Goal: Information Seeking & Learning: Understand process/instructions

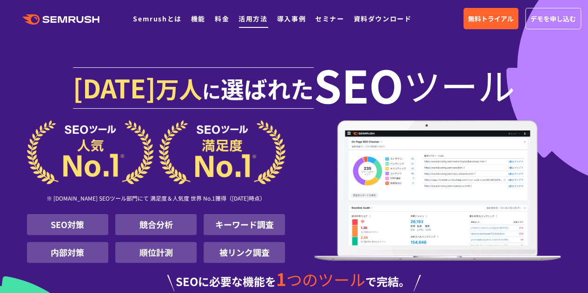
click at [243, 17] on link "活用方法" at bounding box center [253, 18] width 29 height 9
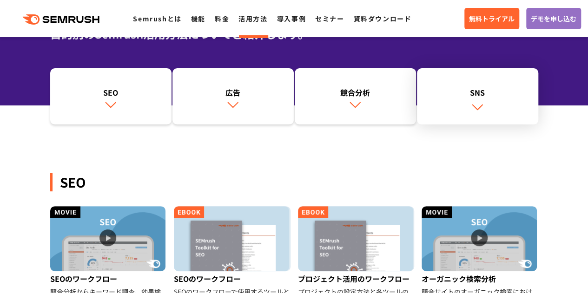
click at [499, 105] on link "SNS" at bounding box center [477, 96] width 121 height 57
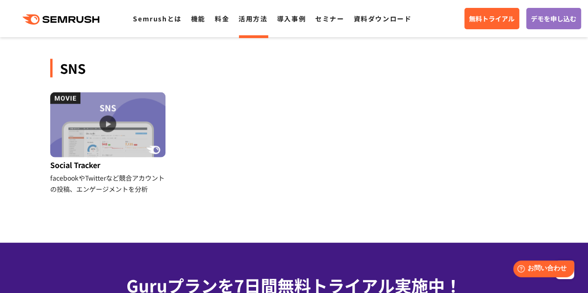
scroll to position [1013, 0]
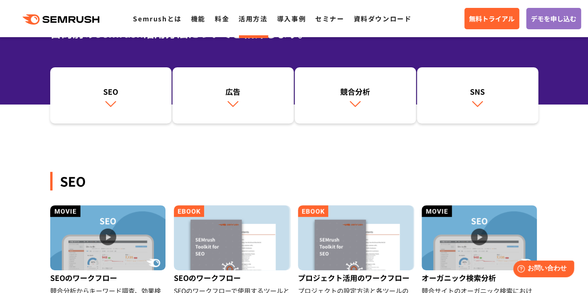
scroll to position [93, 0]
